Goal: Information Seeking & Learning: Find specific fact

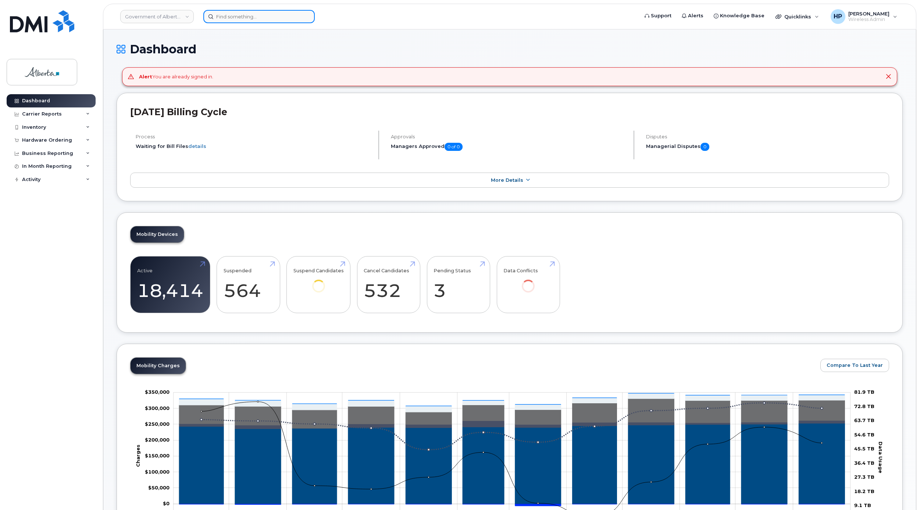
click at [234, 19] on input at bounding box center [258, 16] width 111 height 13
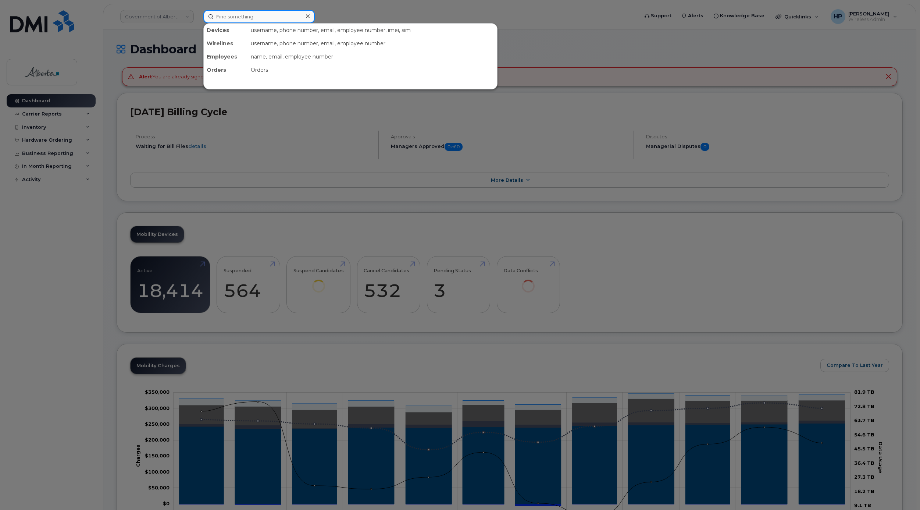
paste input "4374534607"
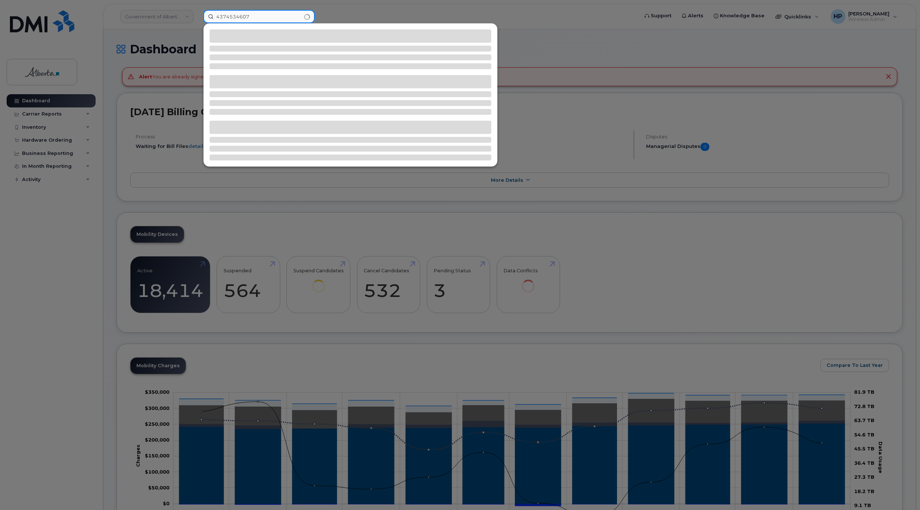
type input "4374534607"
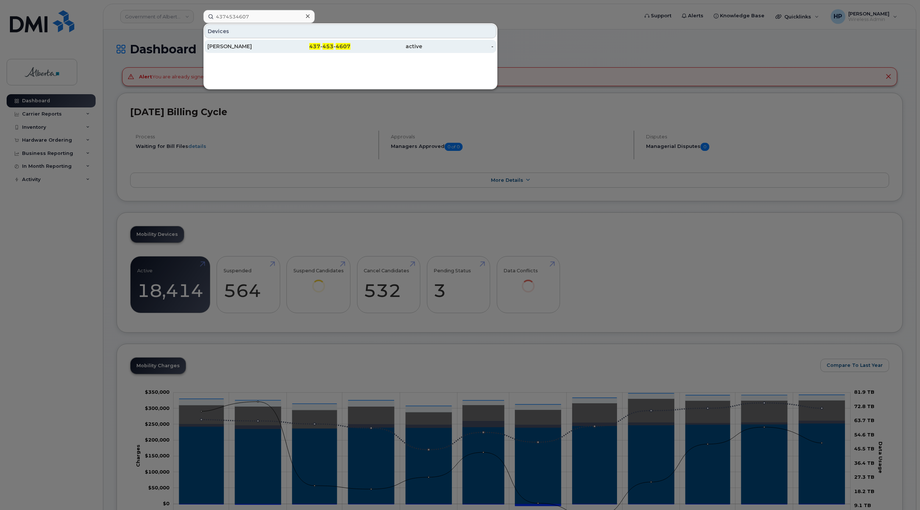
click at [252, 45] on div "Wendy Mccormick" at bounding box center [243, 46] width 72 height 7
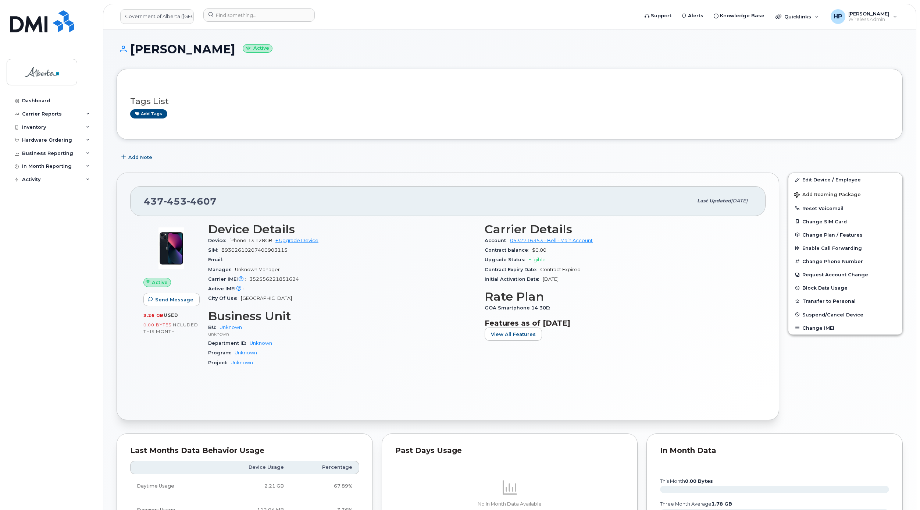
drag, startPoint x: 132, startPoint y: 47, endPoint x: 242, endPoint y: 51, distance: 110.4
click at [242, 51] on h1 "Wendy Mccormick Active" at bounding box center [510, 49] width 786 height 13
copy h1 "Wendy Mccormick"
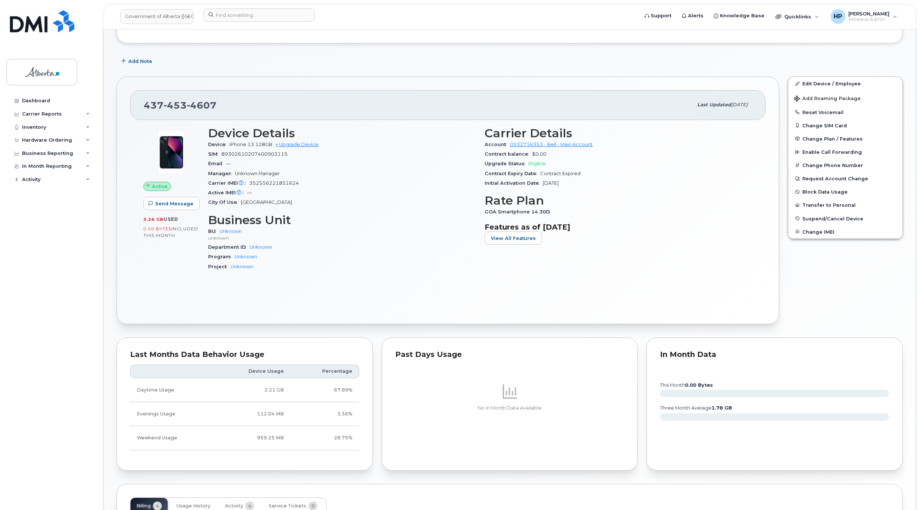
scroll to position [260, 0]
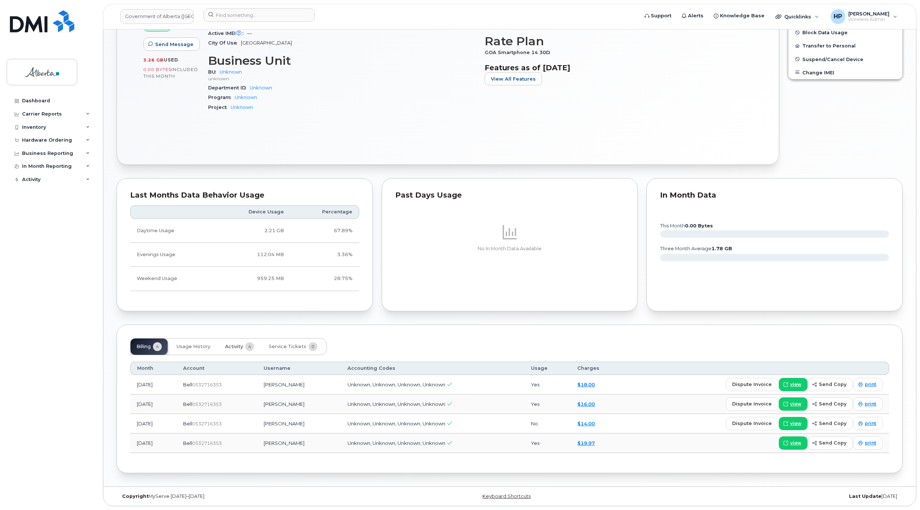
click at [244, 346] on button "Activity 4" at bounding box center [239, 346] width 41 height 16
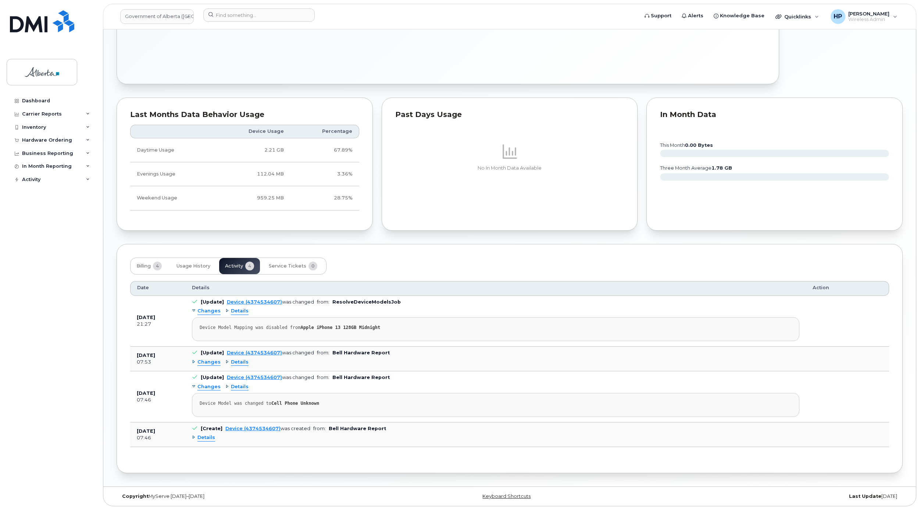
scroll to position [341, 0]
click at [201, 436] on span "Details" at bounding box center [207, 437] width 18 height 7
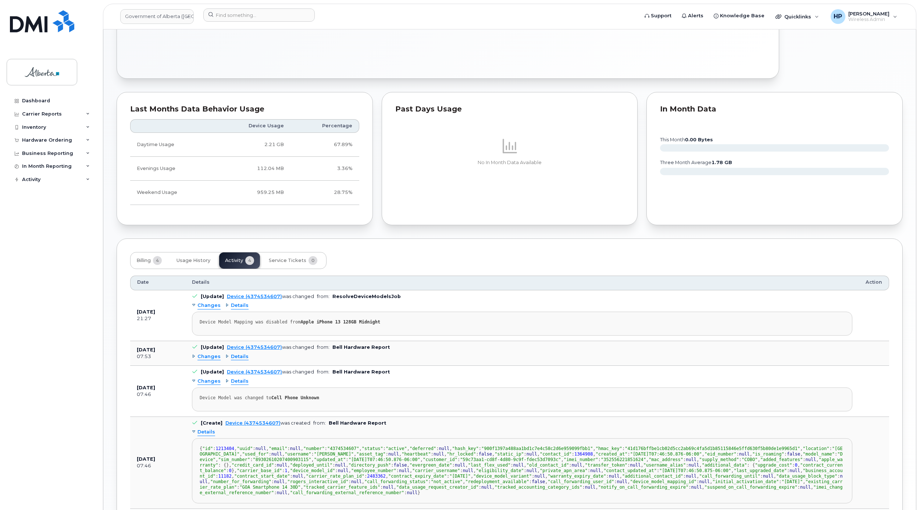
drag, startPoint x: 920, startPoint y: 400, endPoint x: 918, endPoint y: 430, distance: 29.8
click at [917, 436] on body "Government of Alberta (GOA) Support Alerts Knowledge Base Quicklinks Suspend / …" at bounding box center [460, 115] width 920 height 913
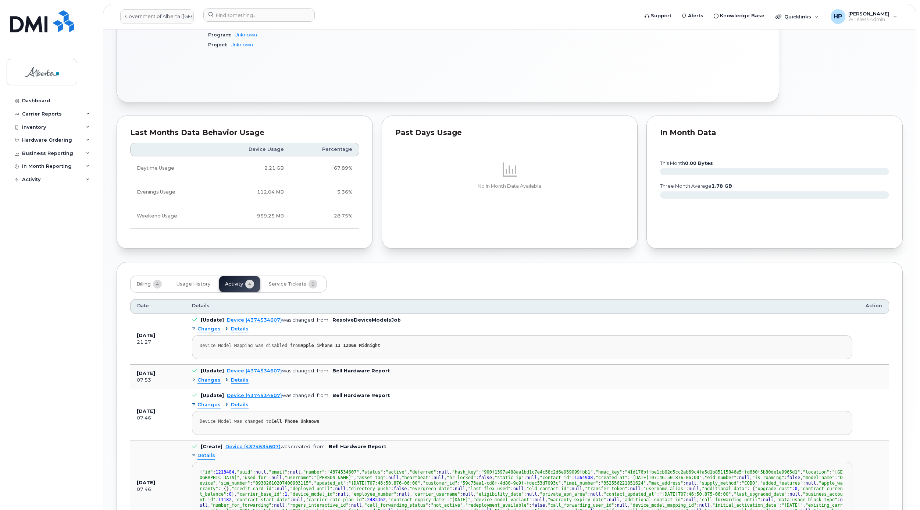
scroll to position [306, 0]
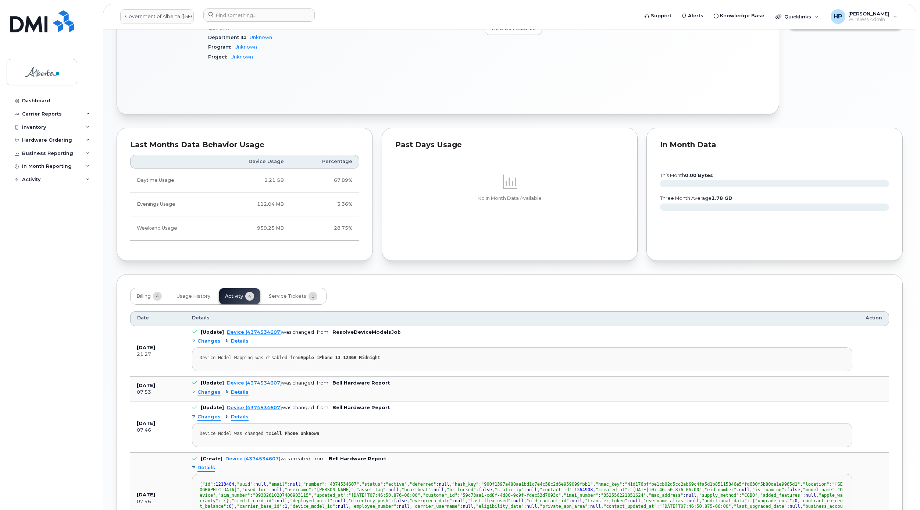
click at [235, 417] on span "Details" at bounding box center [240, 416] width 18 height 7
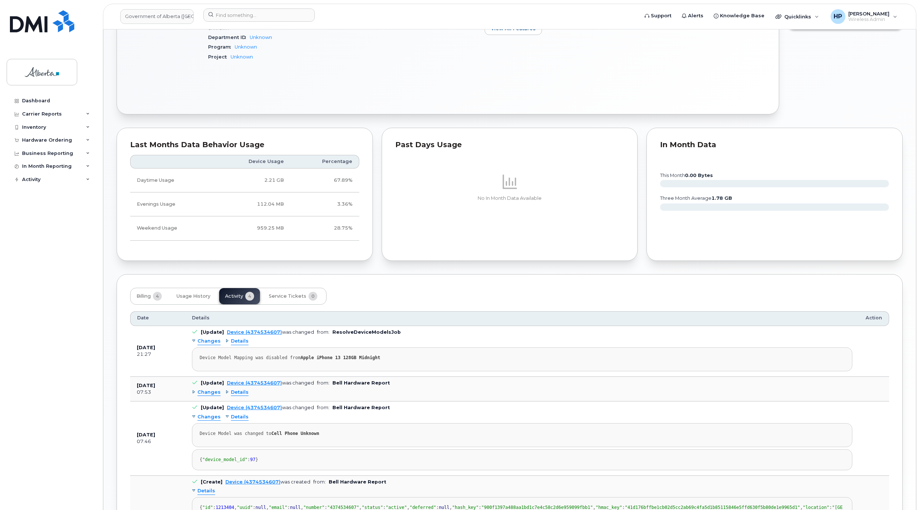
click at [231, 394] on span "Details" at bounding box center [240, 392] width 18 height 7
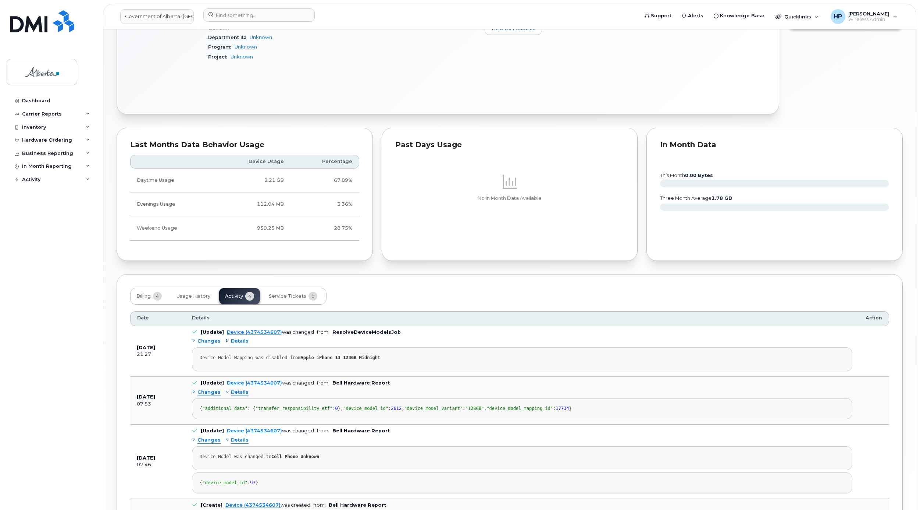
click at [240, 343] on span "Details" at bounding box center [240, 341] width 18 height 7
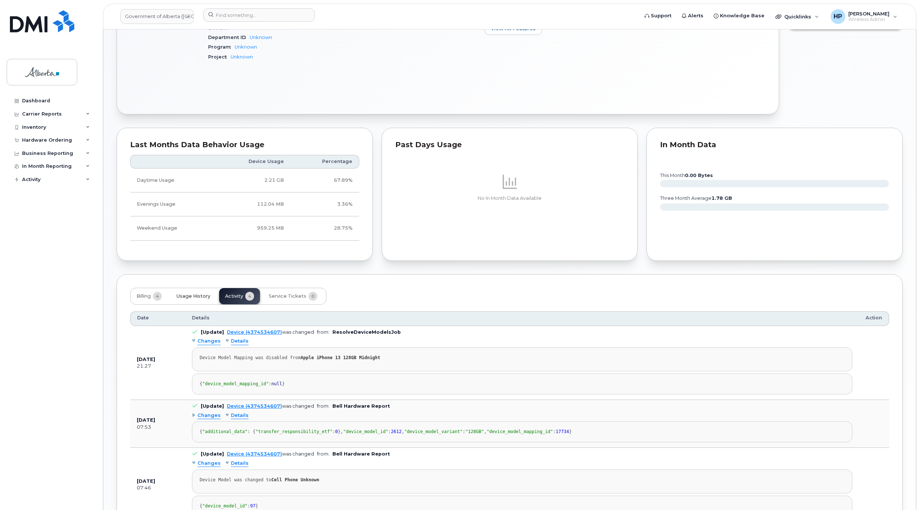
click at [202, 298] on span "Usage History" at bounding box center [194, 296] width 34 height 6
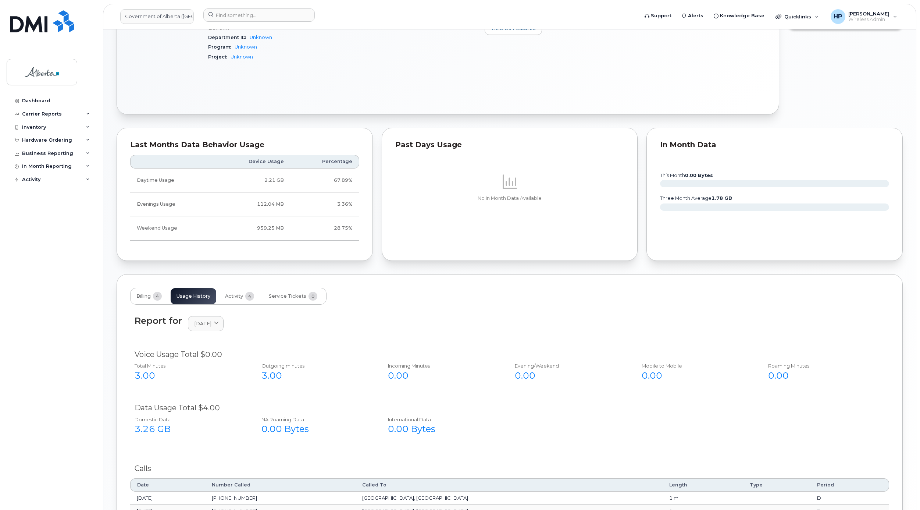
scroll to position [406, 0]
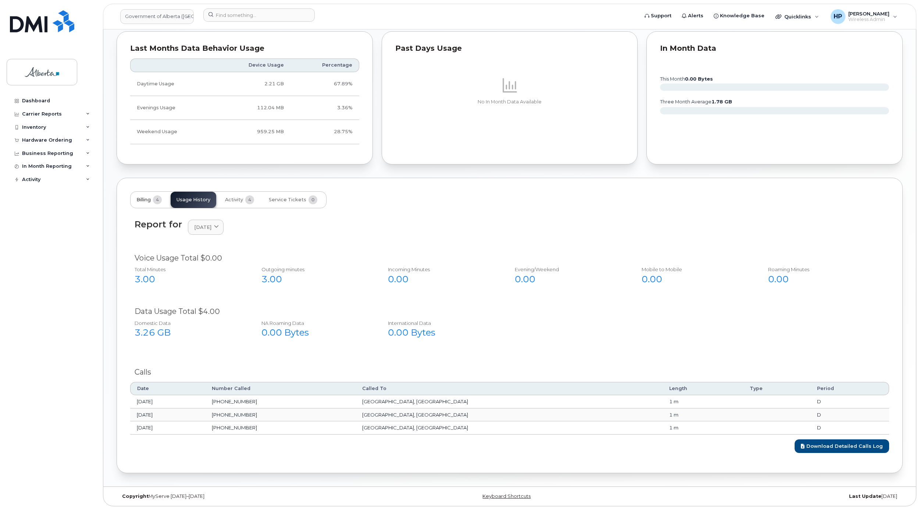
click at [148, 198] on span "Billing" at bounding box center [143, 200] width 14 height 6
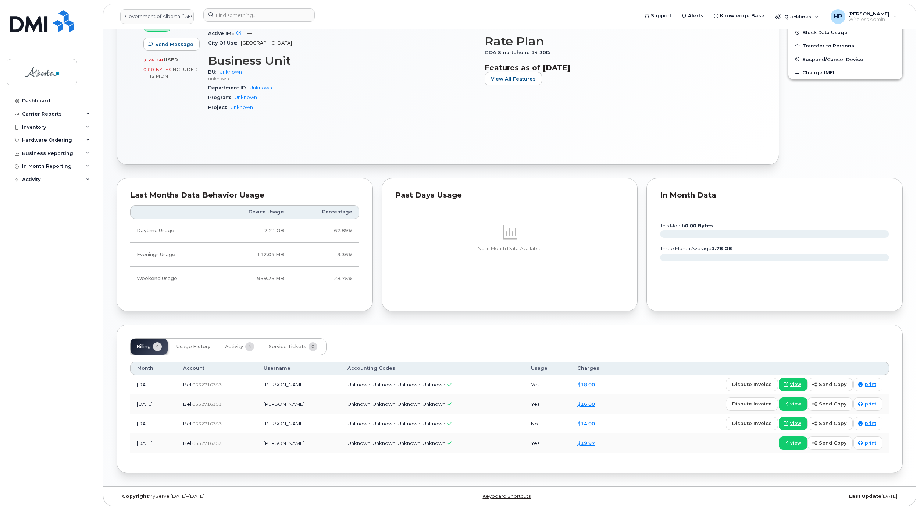
drag, startPoint x: 329, startPoint y: 381, endPoint x: 274, endPoint y: 383, distance: 54.9
click at [274, 383] on td "Wendy Mccormick" at bounding box center [299, 384] width 84 height 19
copy td "Wendy Mccormick"
click at [236, 346] on span "Activity" at bounding box center [234, 347] width 18 height 6
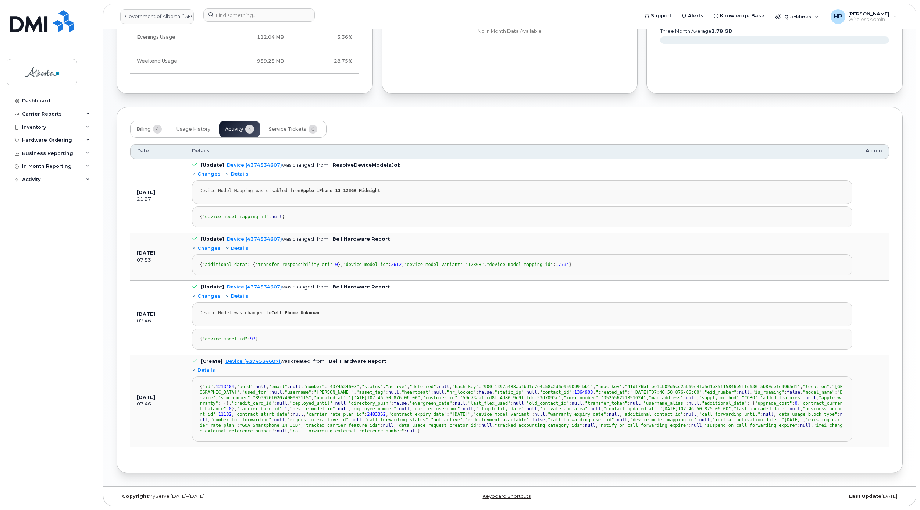
scroll to position [696, 0]
click at [262, 17] on input at bounding box center [258, 14] width 111 height 13
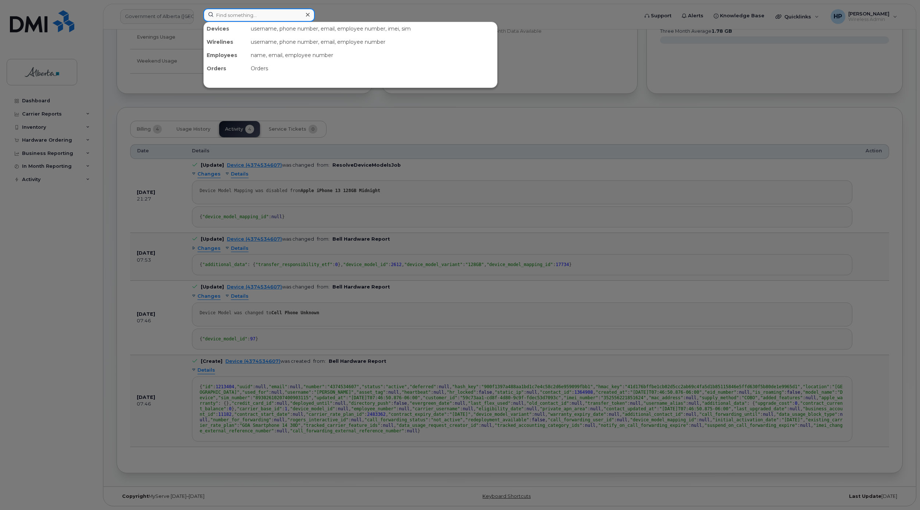
paste input "5873367364"
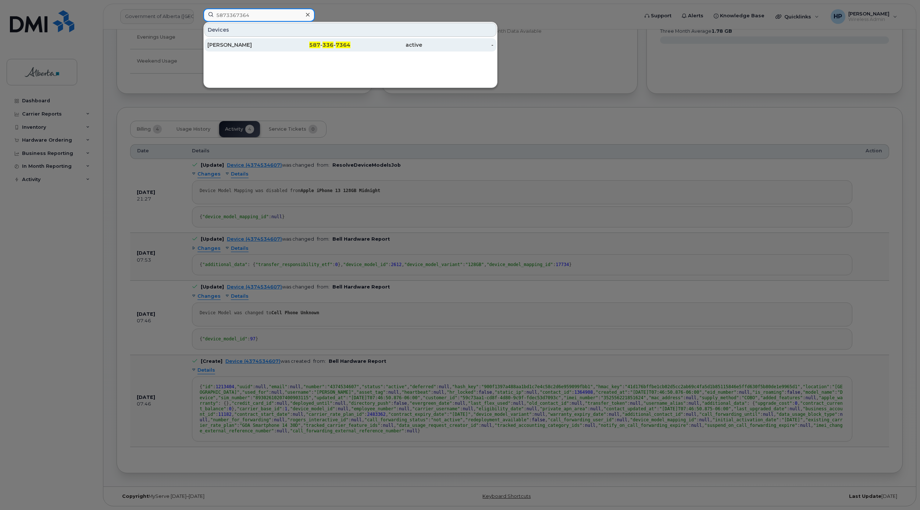
type input "5873367364"
click at [243, 45] on div "[PERSON_NAME]" at bounding box center [243, 44] width 72 height 7
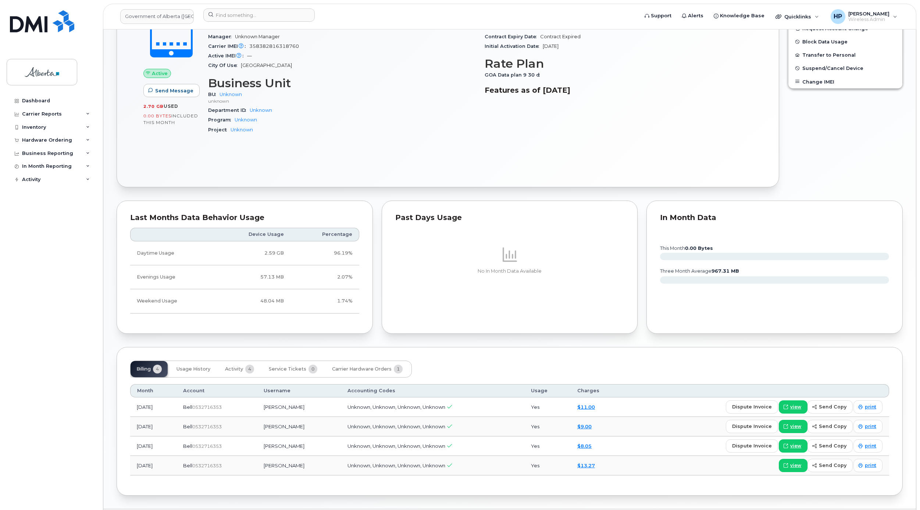
scroll to position [244, 0]
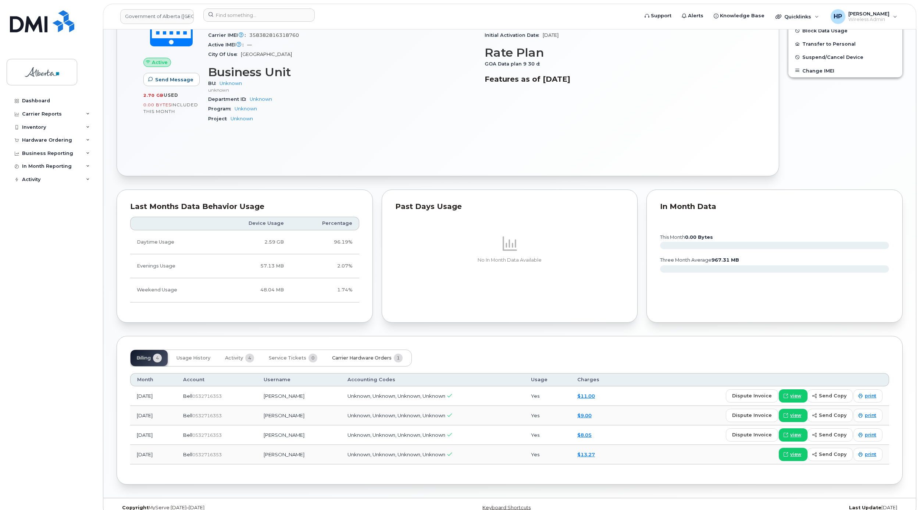
click at [373, 363] on button "Carrier Hardware Orders 1" at bounding box center [367, 358] width 82 height 16
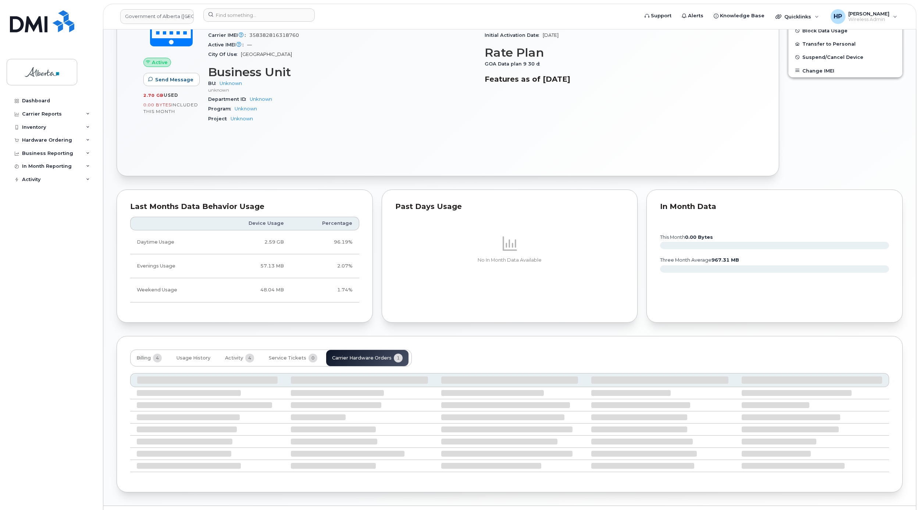
scroll to position [201, 0]
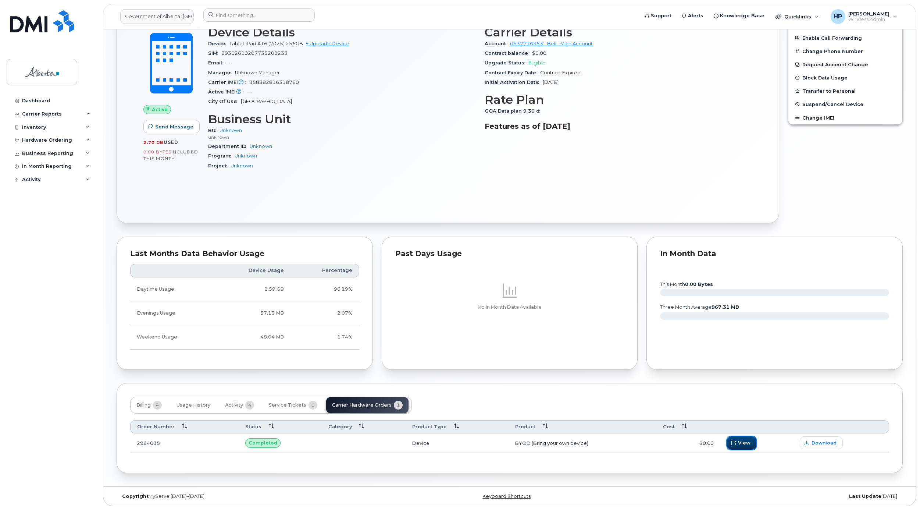
click at [744, 442] on span "View" at bounding box center [744, 442] width 13 height 7
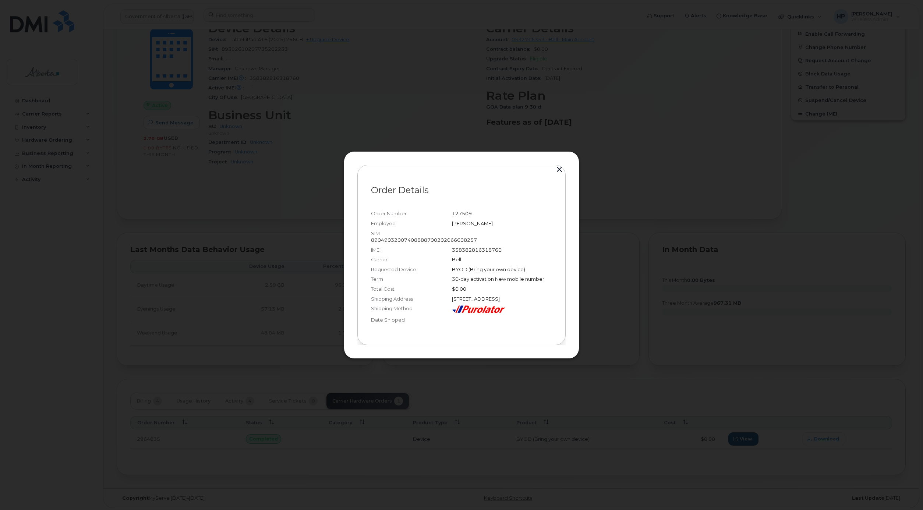
click at [557, 165] on button "button" at bounding box center [559, 169] width 11 height 10
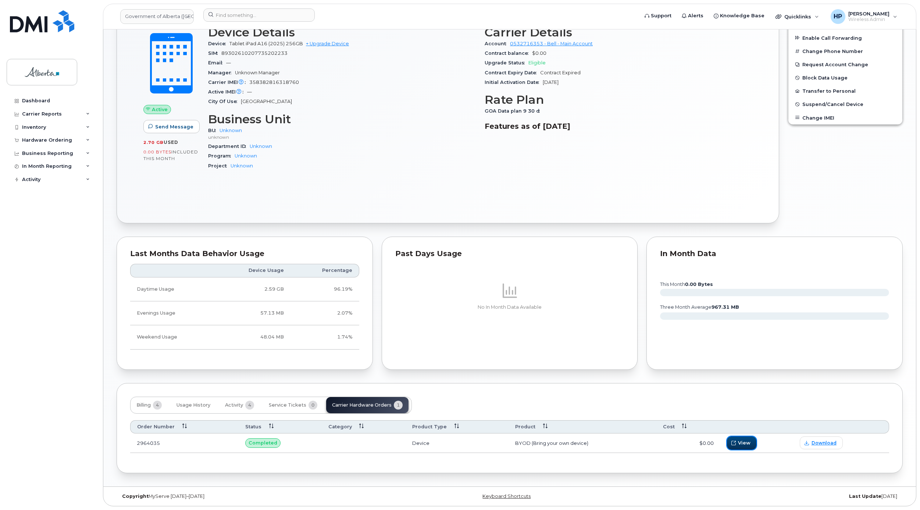
click at [738, 439] on span "View" at bounding box center [744, 442] width 13 height 7
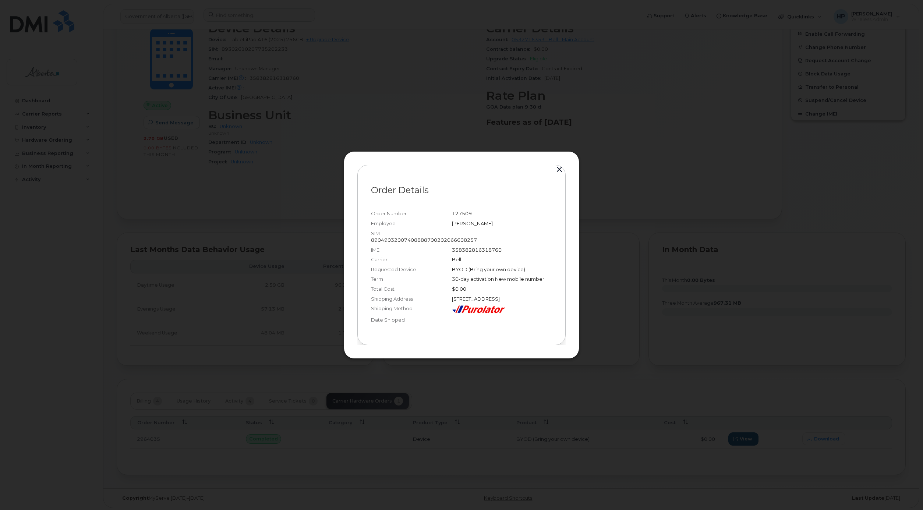
click at [562, 169] on button "button" at bounding box center [559, 169] width 11 height 10
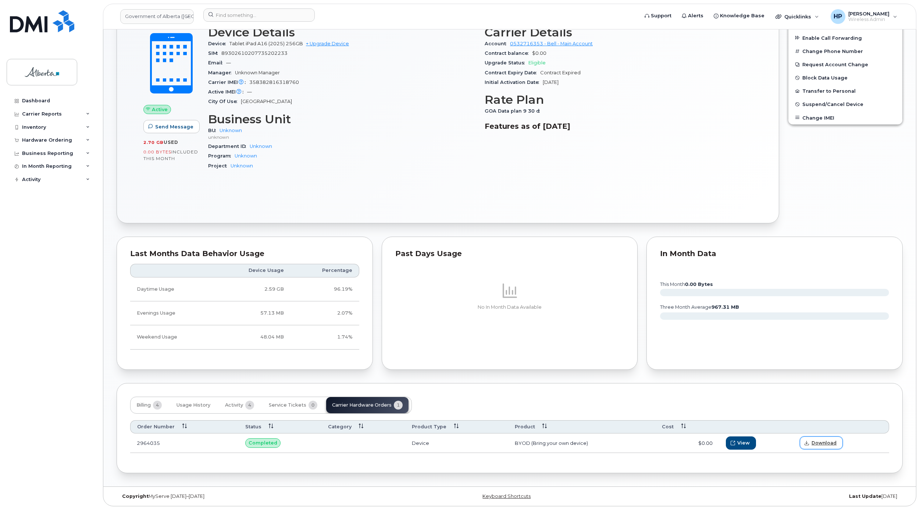
click at [811, 441] on link "Download" at bounding box center [821, 442] width 43 height 13
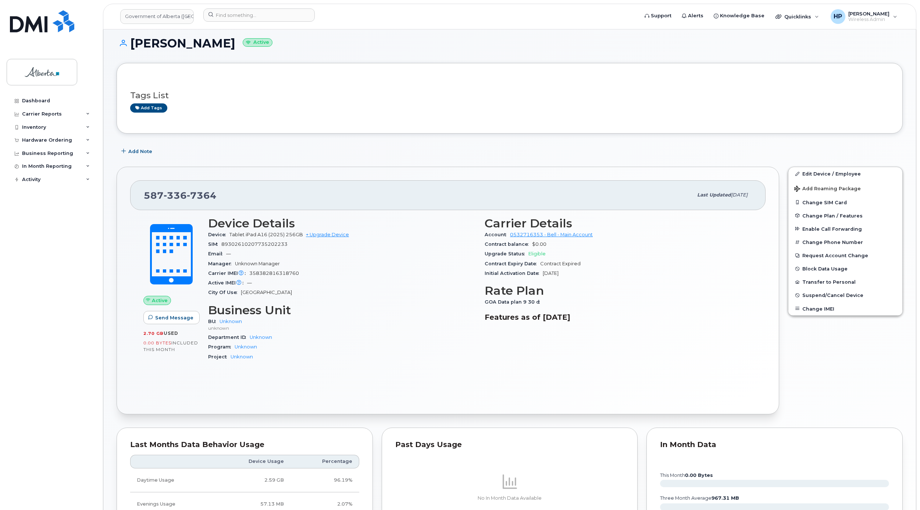
scroll to position [0, 0]
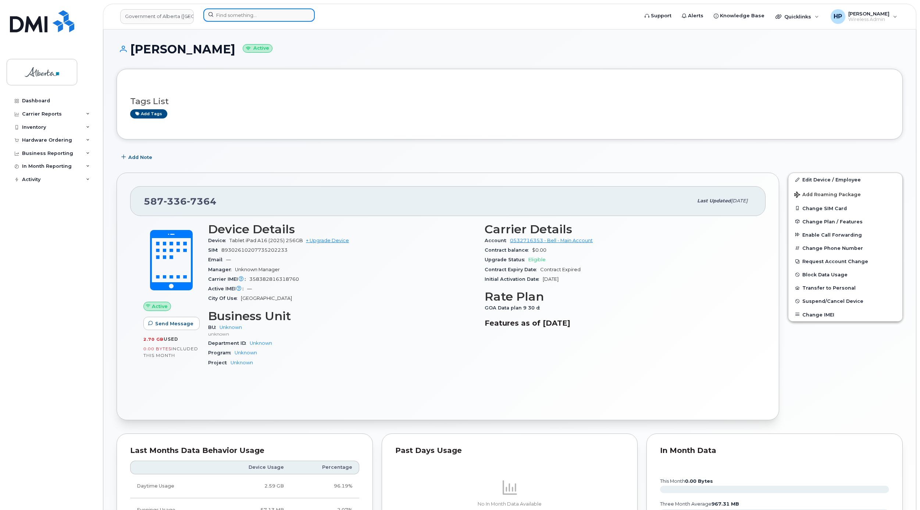
click at [230, 17] on input at bounding box center [258, 14] width 111 height 13
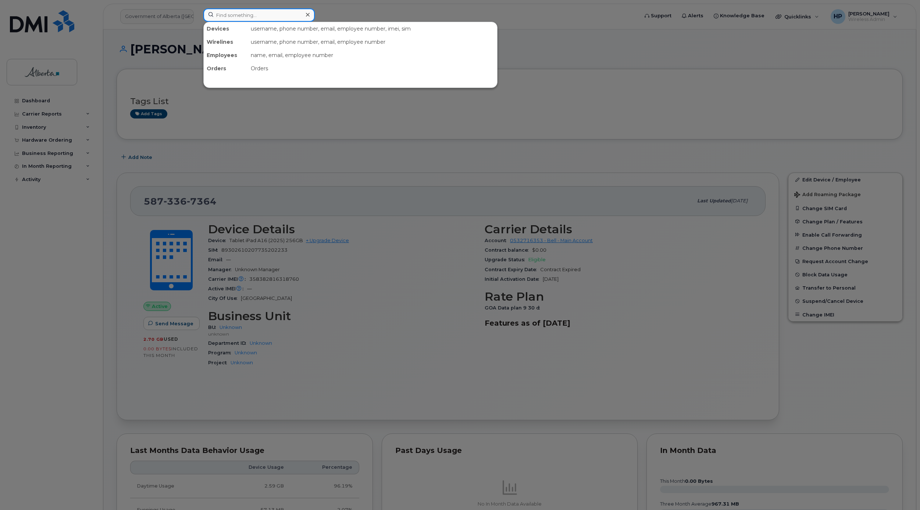
click at [230, 17] on input at bounding box center [258, 14] width 111 height 13
click at [636, 73] on div at bounding box center [460, 255] width 920 height 510
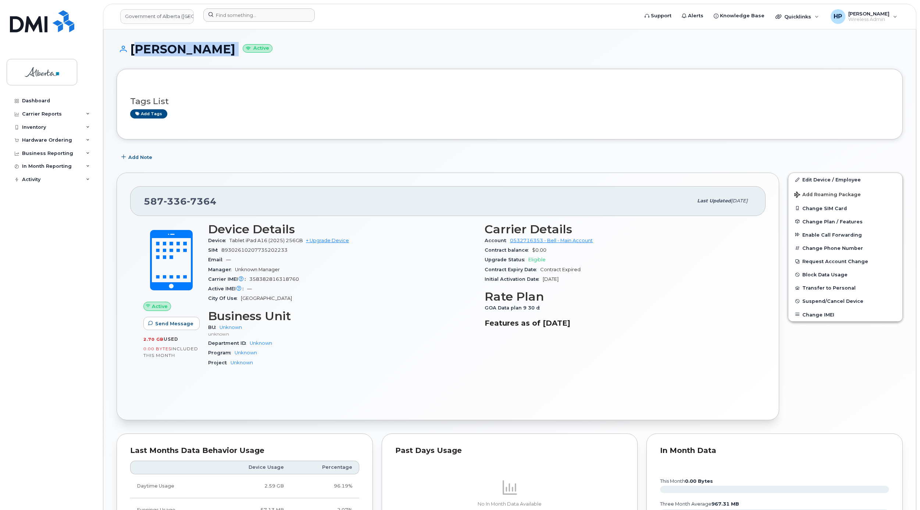
drag, startPoint x: 131, startPoint y: 46, endPoint x: 245, endPoint y: 55, distance: 114.1
click at [245, 55] on h1 "[PERSON_NAME] Active" at bounding box center [510, 49] width 786 height 13
copy h1 "[PERSON_NAME]"
drag, startPoint x: 220, startPoint y: 201, endPoint x: 137, endPoint y: 201, distance: 82.8
click at [137, 201] on div "[PHONE_NUMBER] Last updated [DATE]" at bounding box center [448, 200] width 636 height 29
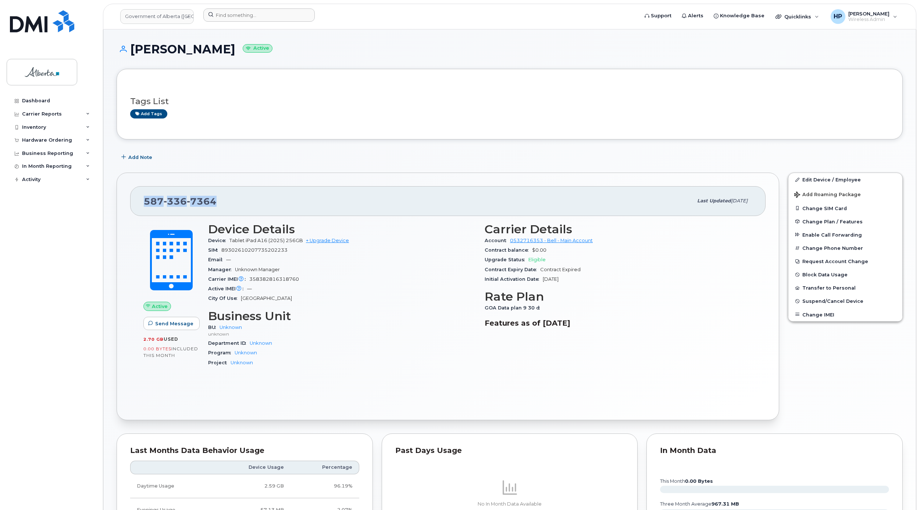
copy span "[PHONE_NUMBER]"
click at [478, 120] on div "Tags List Add tags" at bounding box center [509, 103] width 759 height 43
